Goal: Information Seeking & Learning: Learn about a topic

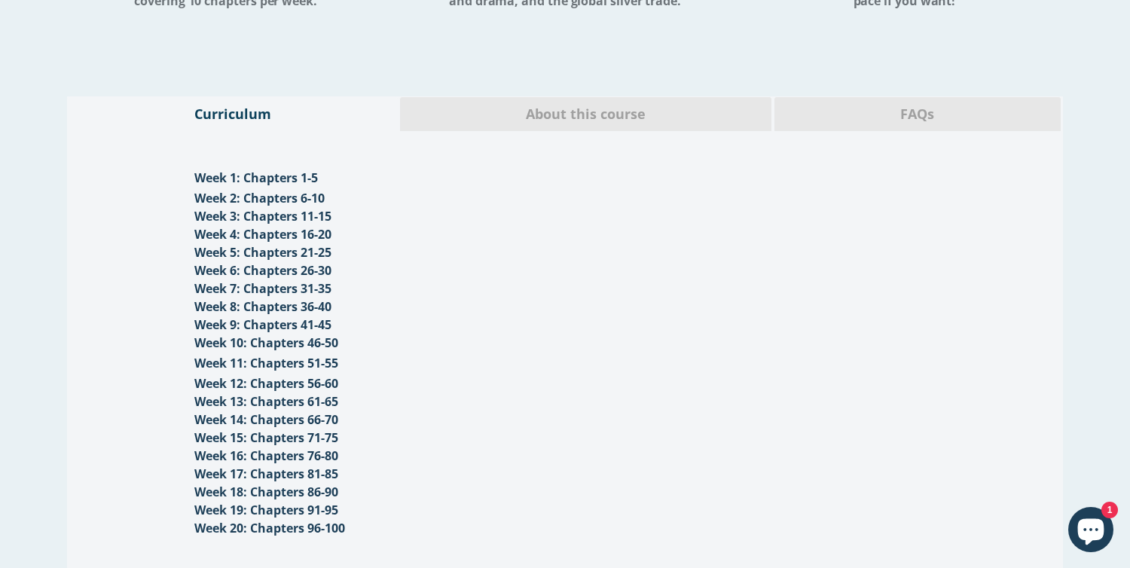
scroll to position [1463, 0]
click at [597, 127] on div "About this course" at bounding box center [585, 115] width 373 height 35
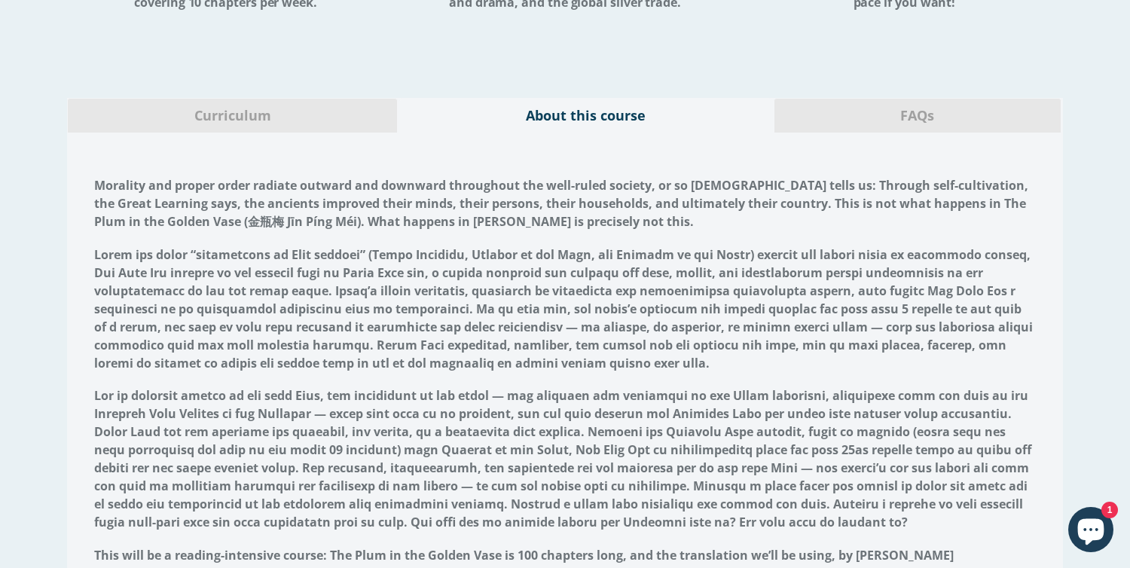
click at [886, 123] on span "FAQs" at bounding box center [917, 116] width 263 height 20
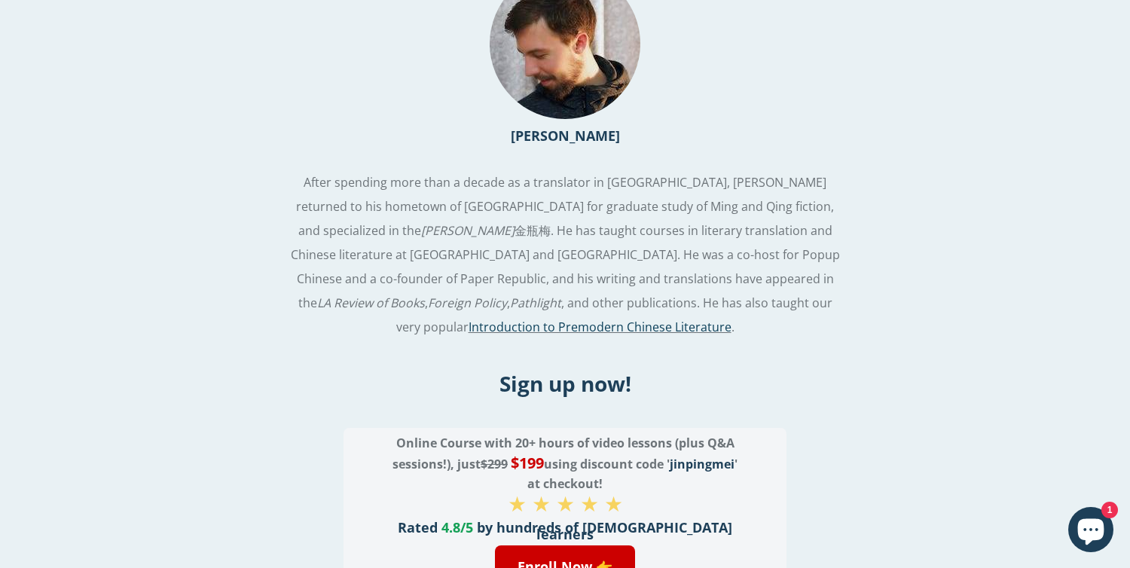
scroll to position [2887, 0]
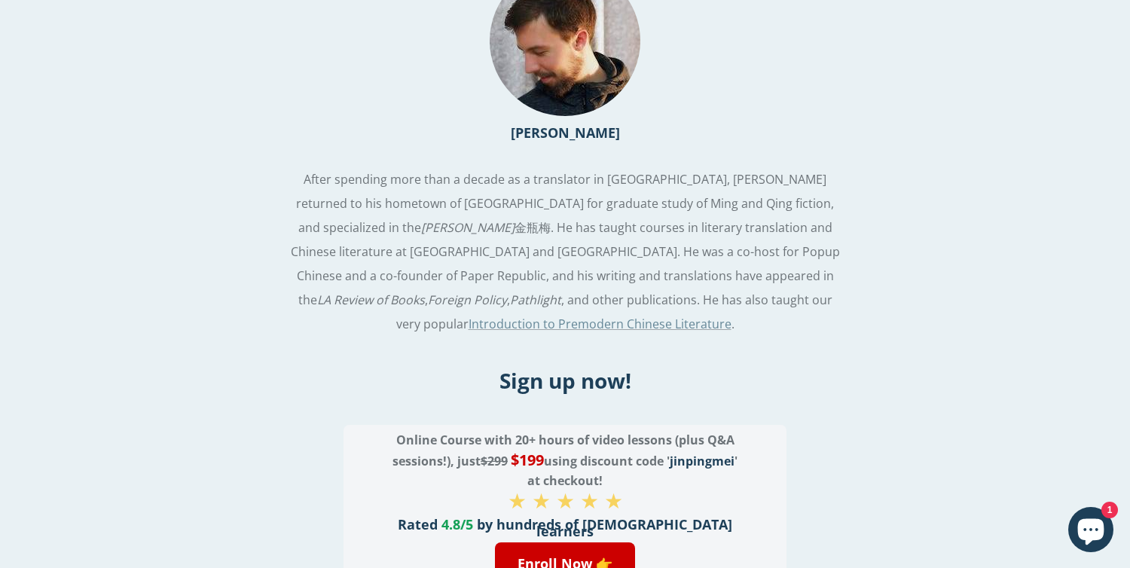
click at [582, 328] on link "Introduction to Premodern Chinese Literature" at bounding box center [600, 324] width 263 height 17
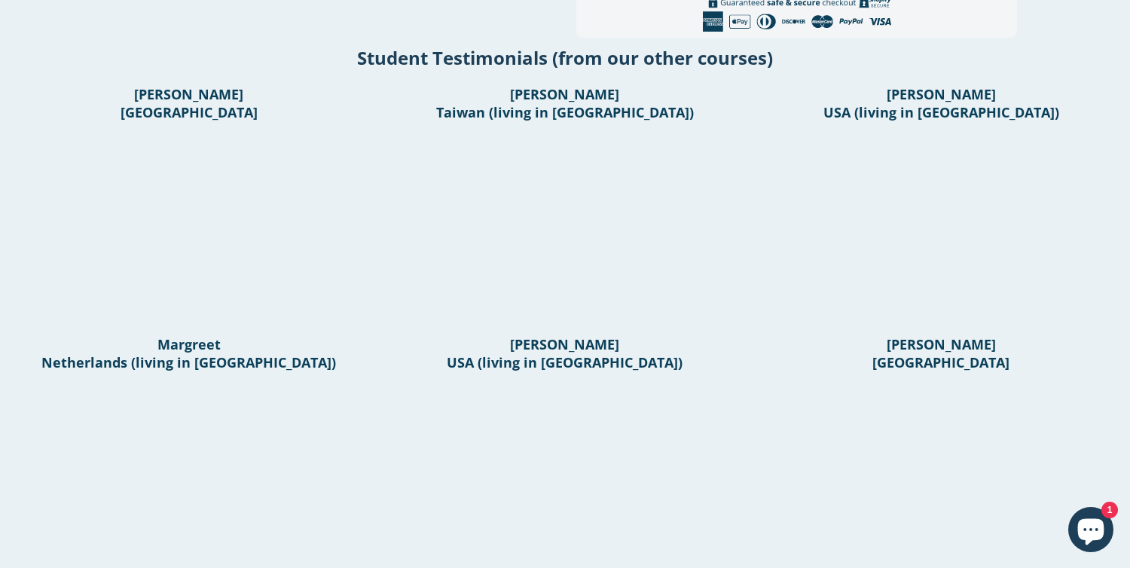
scroll to position [784, 0]
